Goal: Information Seeking & Learning: Learn about a topic

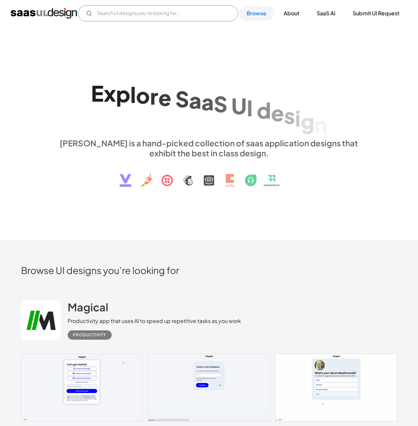
click at [152, 18] on input "Email Form" at bounding box center [158, 13] width 160 height 16
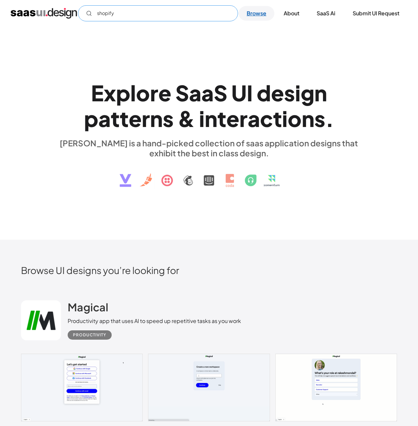
type input "shopify"
click at [254, 14] on link "Browse" at bounding box center [256, 13] width 36 height 15
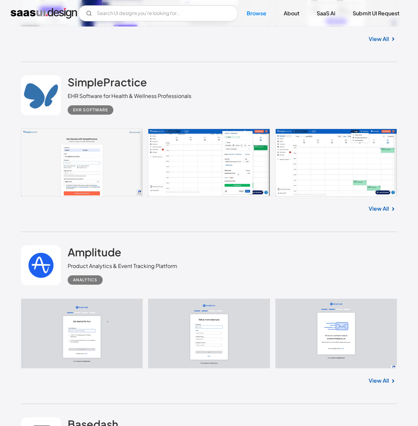
scroll to position [3141, 0]
